Goal: Communication & Community: Participate in discussion

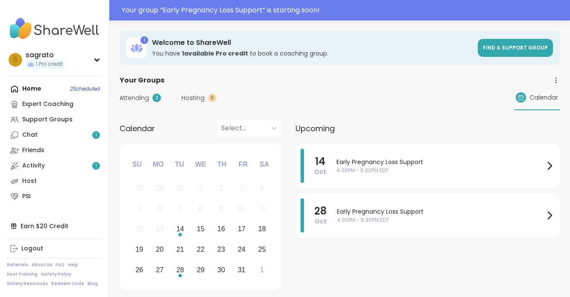
click at [93, 134] on div "1" at bounding box center [96, 135] width 8 height 8
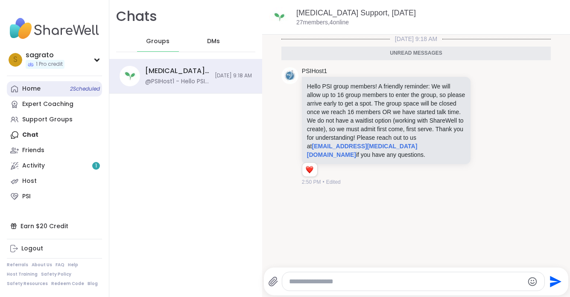
click at [76, 88] on span "2 Scheduled" at bounding box center [85, 88] width 30 height 7
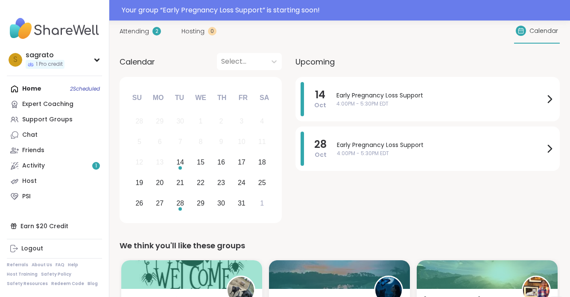
scroll to position [67, 0]
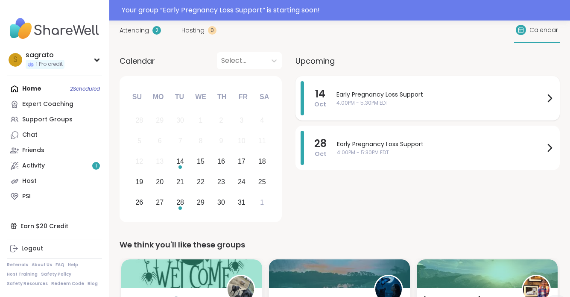
click at [396, 95] on span "Early Pregnancy Loss Support" at bounding box center [440, 94] width 208 height 9
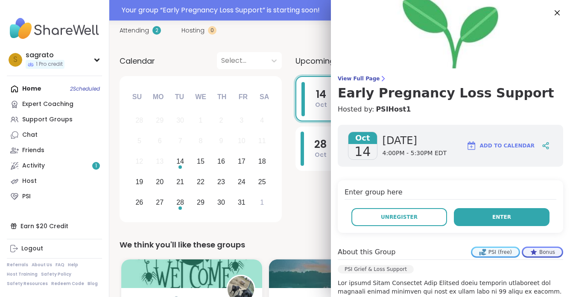
click at [482, 217] on button "Enter" at bounding box center [502, 217] width 96 height 18
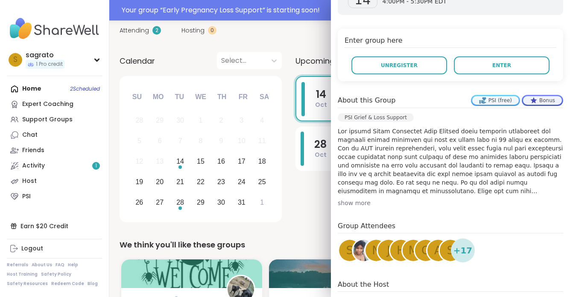
scroll to position [196, 0]
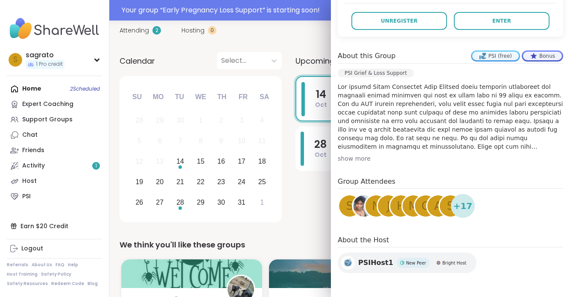
click at [362, 160] on div "show more" at bounding box center [450, 158] width 225 height 9
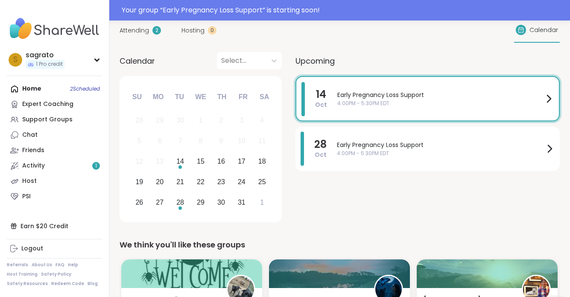
click at [290, 120] on div "Calendar Select... Previous Month Next Month October 2025 Su Mo Tu We Th Fr Sa …" at bounding box center [339, 138] width 440 height 173
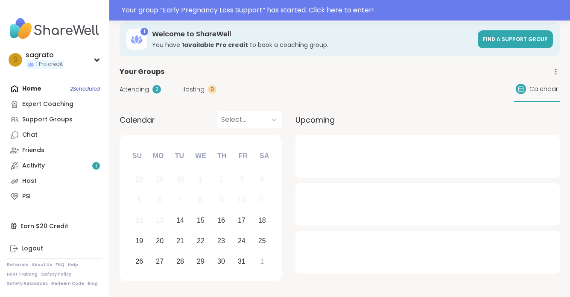
scroll to position [29, 0]
